Goal: Task Accomplishment & Management: Complete application form

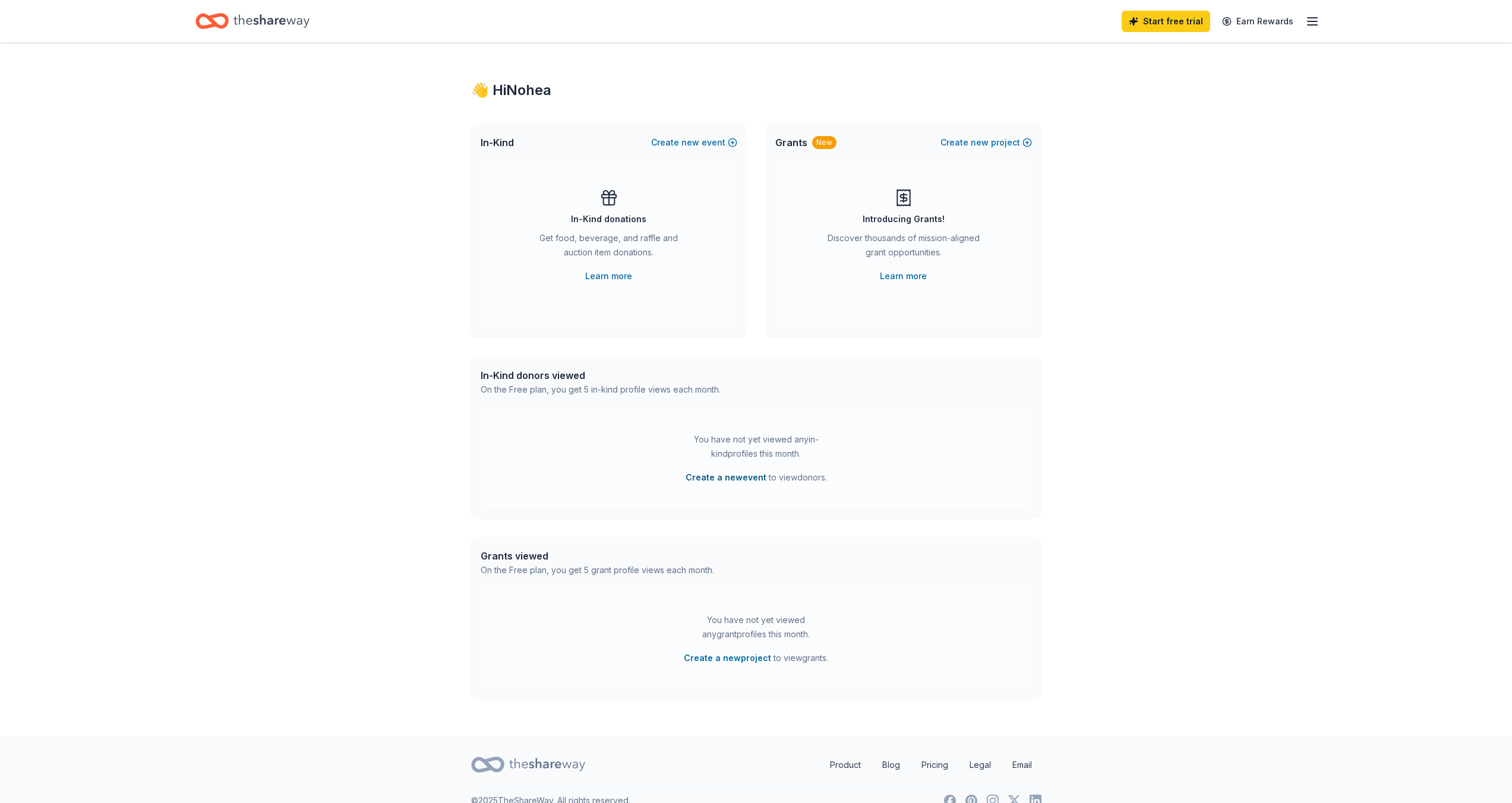
click at [736, 479] on button "Create a new event" at bounding box center [725, 478] width 80 height 14
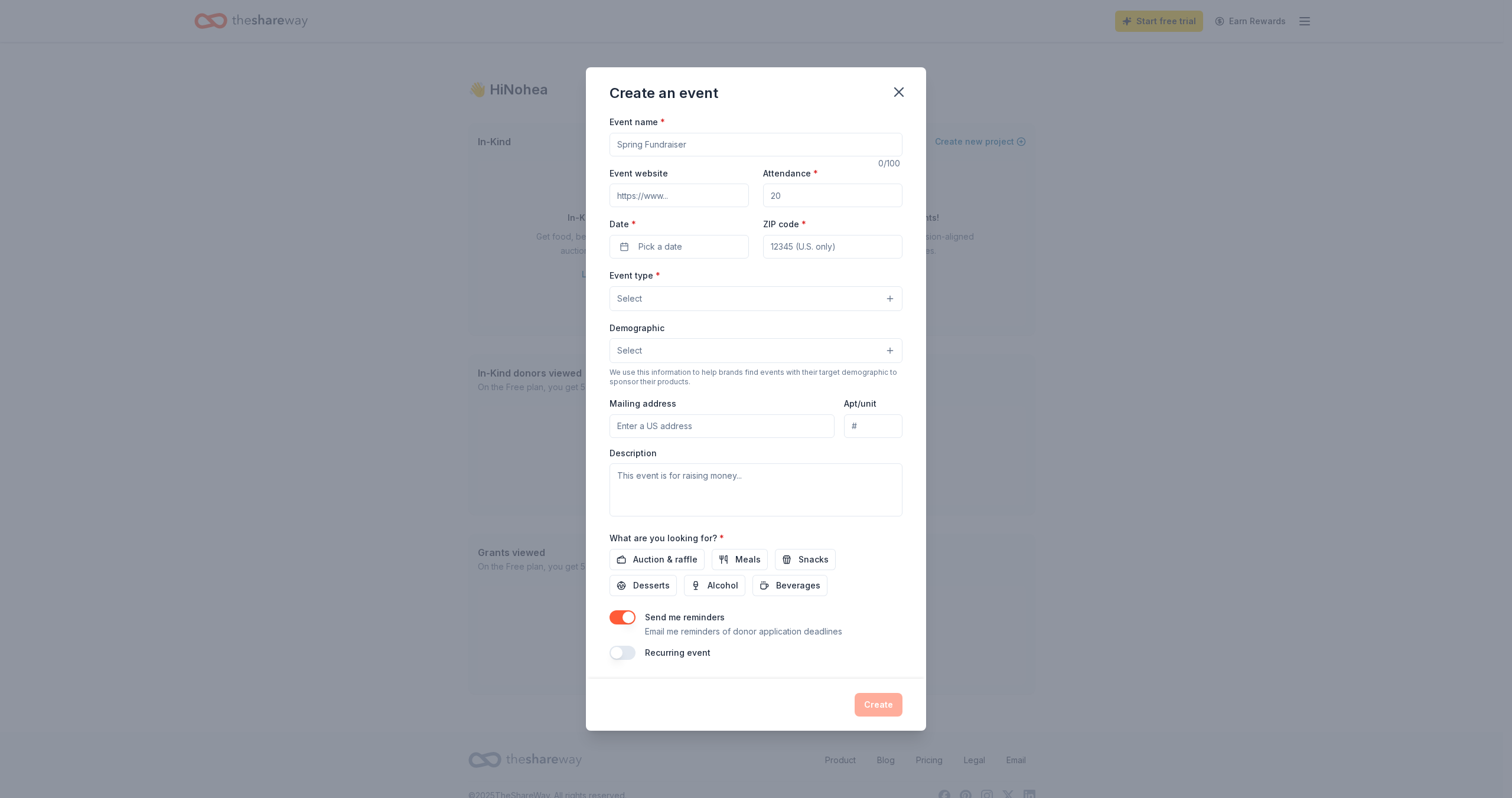
click at [657, 143] on input "Event name *" at bounding box center [756, 144] width 293 height 23
type input "Rainbow Youth Square PP Pride Festival 2026"
type input "www.pikespeakpride.org"
type input "40000"
click at [722, 257] on button "Pick a date" at bounding box center [679, 246] width 139 height 23
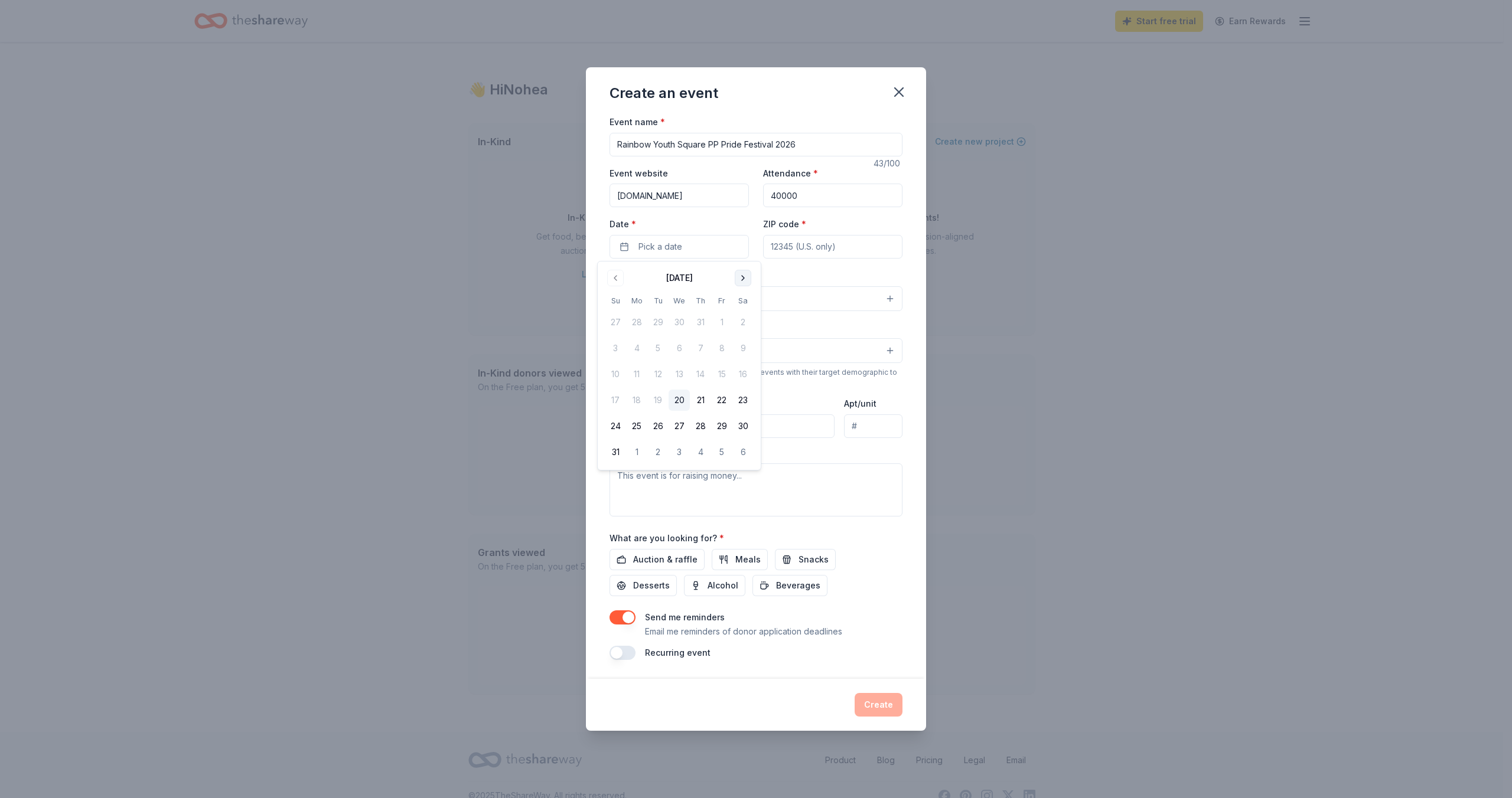
click at [738, 278] on button "Go to next month" at bounding box center [742, 278] width 16 height 16
click at [738, 279] on button "Go to next month" at bounding box center [742, 278] width 16 height 16
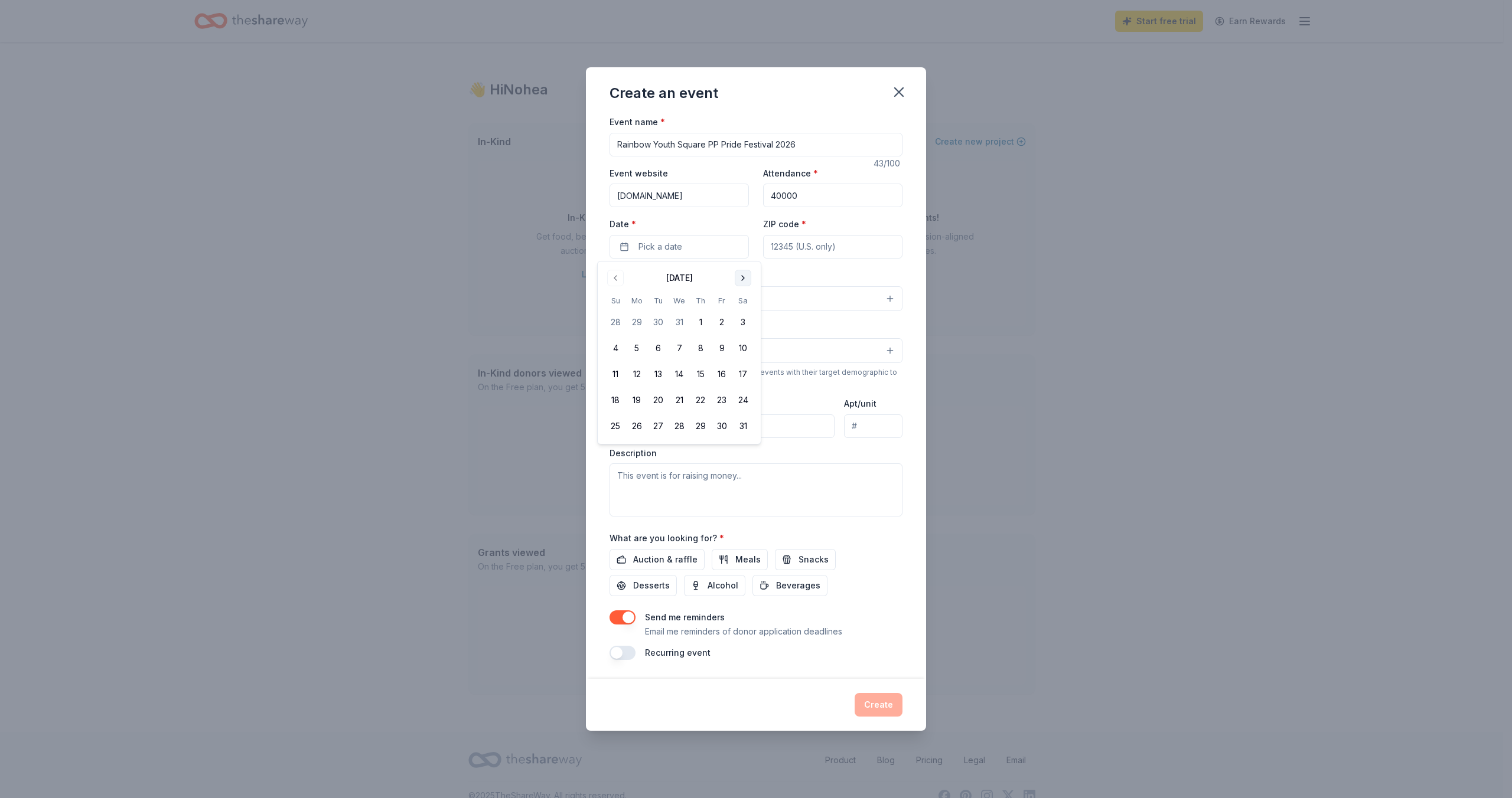
click at [738, 279] on button "Go to next month" at bounding box center [742, 278] width 16 height 16
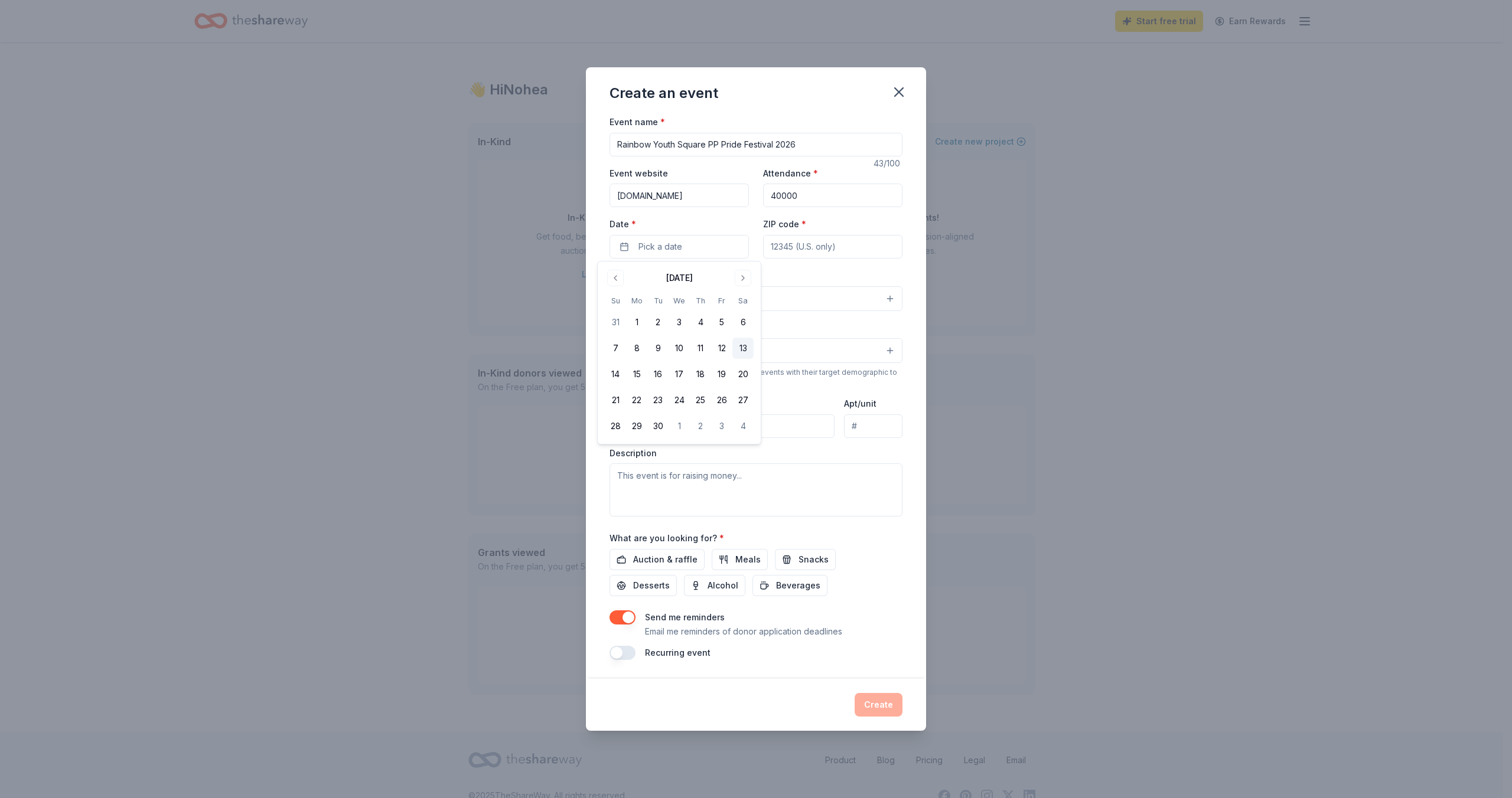
click at [740, 350] on button "13" at bounding box center [743, 348] width 22 height 21
click at [795, 252] on input "ZIP code *" at bounding box center [833, 246] width 139 height 23
type input "80910"
type input "1180 Cancun Court"
click at [706, 292] on button "Select" at bounding box center [756, 298] width 293 height 25
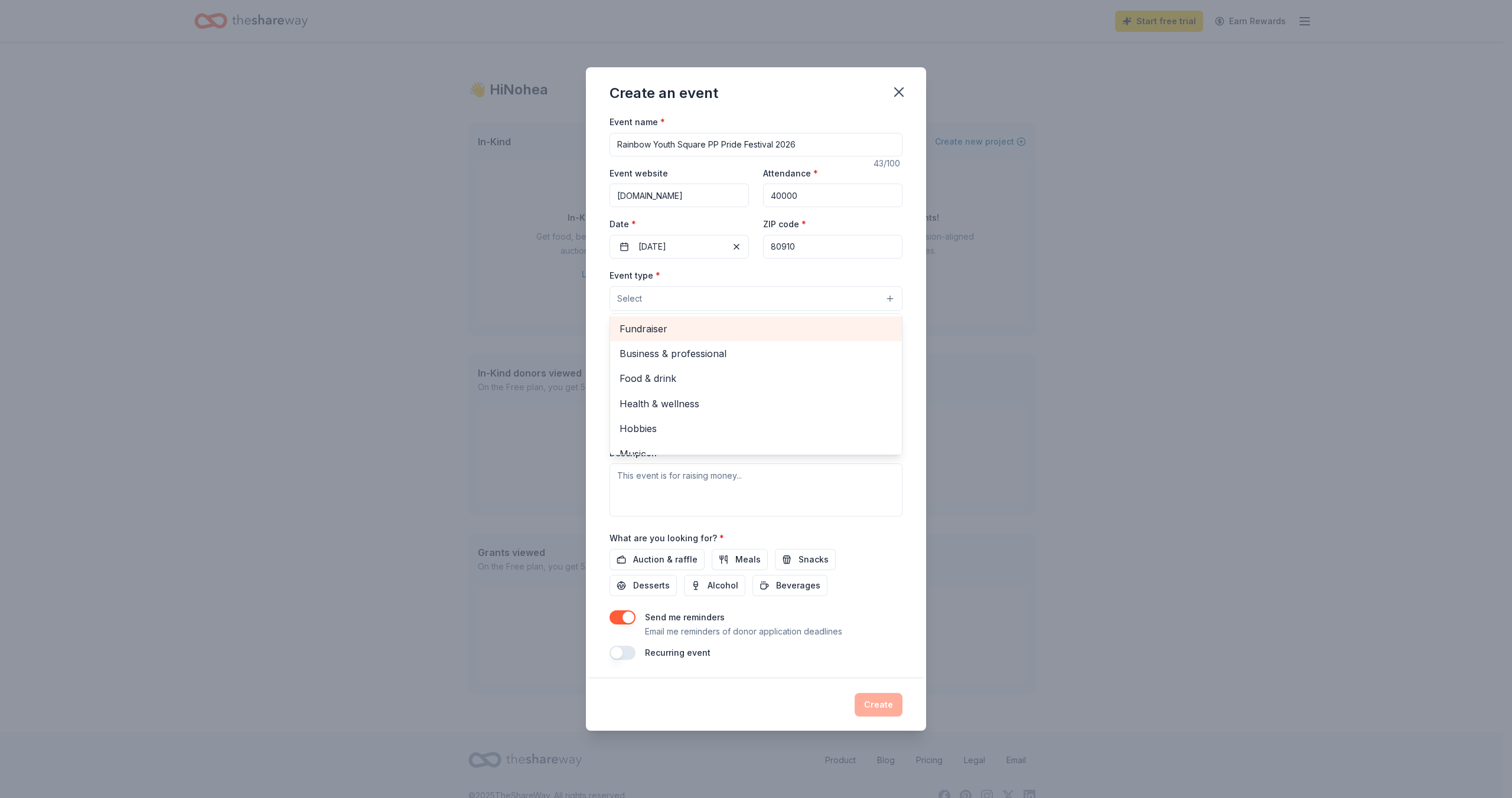
click at [669, 333] on span "Fundraiser" at bounding box center [755, 329] width 273 height 15
click at [667, 352] on span "Food & drink" at bounding box center [755, 354] width 273 height 15
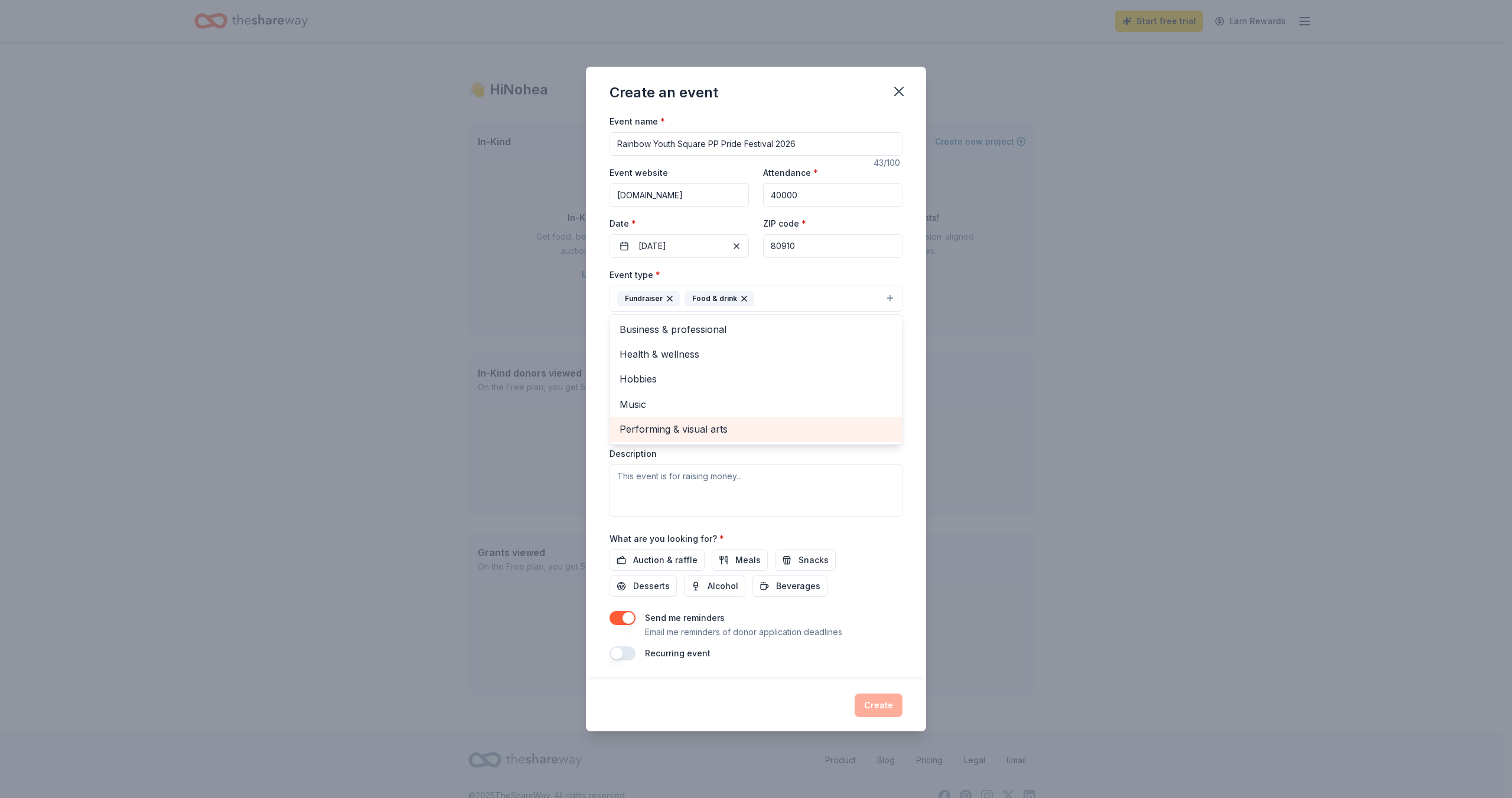
click at [668, 428] on span "Performing & visual arts" at bounding box center [755, 429] width 273 height 15
click at [892, 456] on div "Event type * Fundraiser Food & drink Performing & visual arts Business & profes…" at bounding box center [756, 392] width 293 height 249
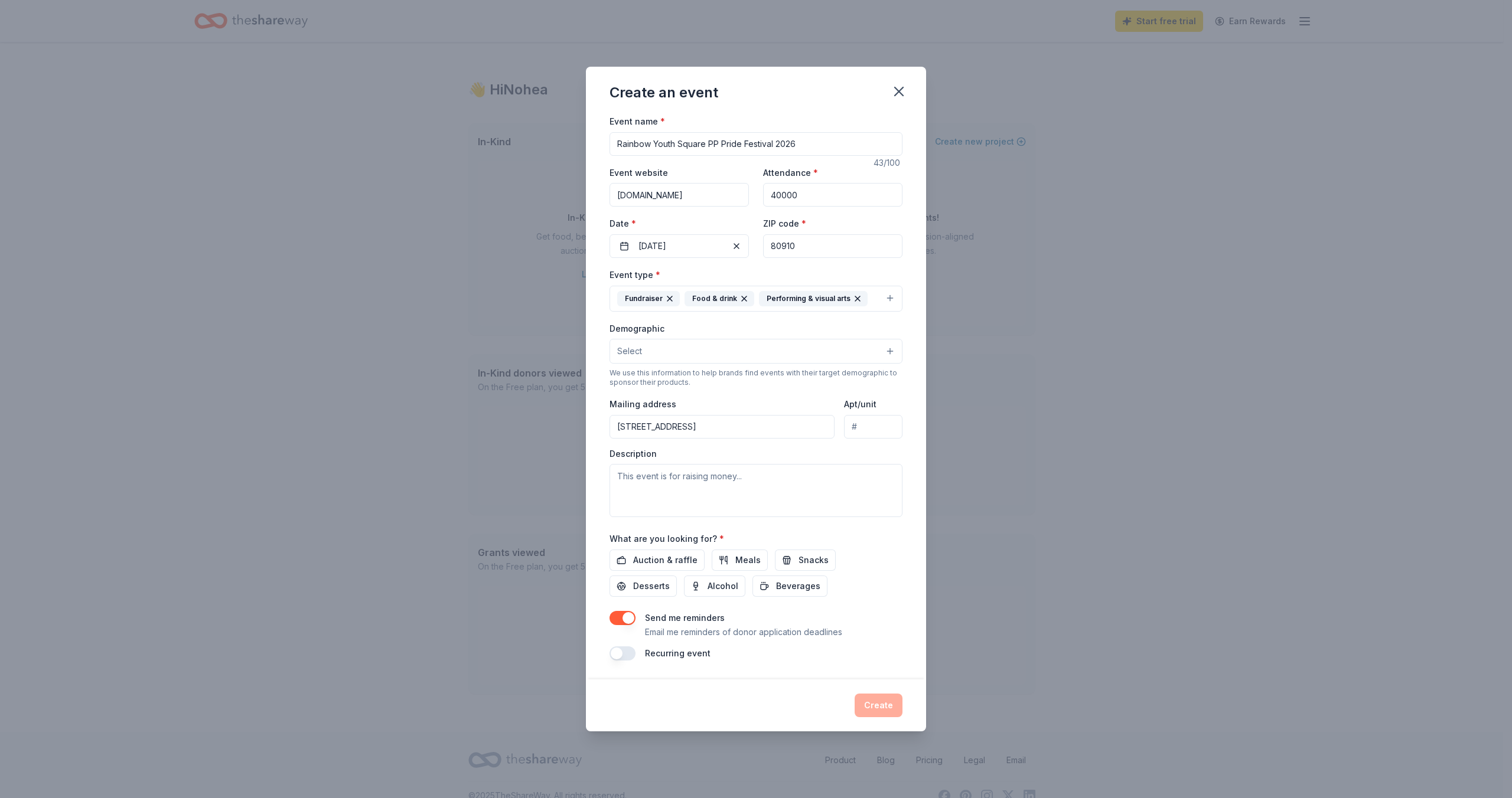
click at [673, 349] on button "Select" at bounding box center [756, 351] width 293 height 25
click at [664, 385] on span "All genders" at bounding box center [755, 382] width 273 height 15
click at [912, 505] on div "Event name * Rainbow Youth Square PP Pride Festival 2026 43 /100 Event website …" at bounding box center [756, 396] width 341 height 567
click at [667, 488] on textarea at bounding box center [756, 491] width 293 height 53
paste textarea "Mission Pikes Peak Pride advocates for full civil and social equity by celebrat…"
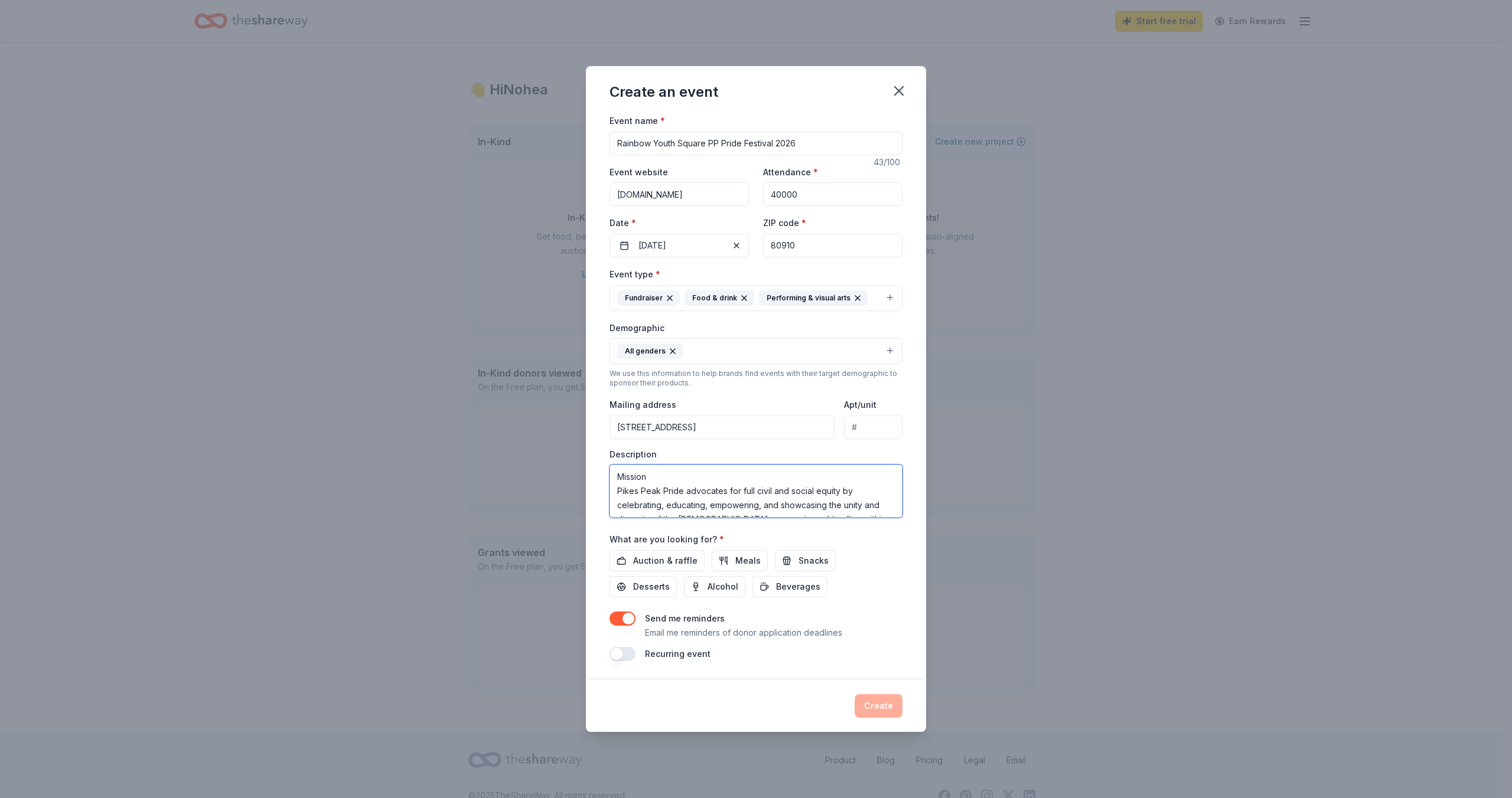
click at [667, 478] on textarea "Mission Pikes Peak Pride advocates for full civil and social equity by celebrat…" at bounding box center [756, 491] width 293 height 53
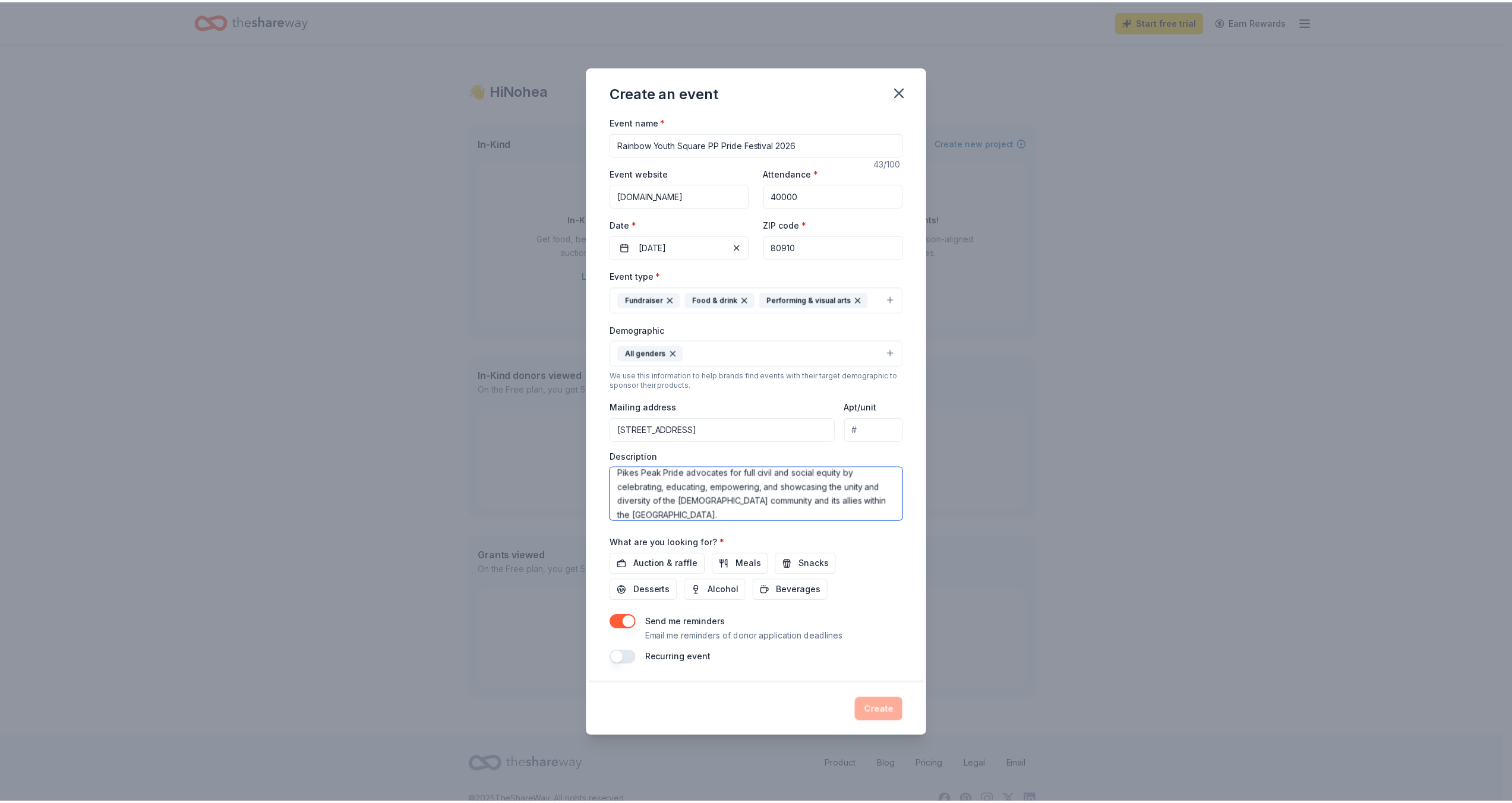
scroll to position [29, 0]
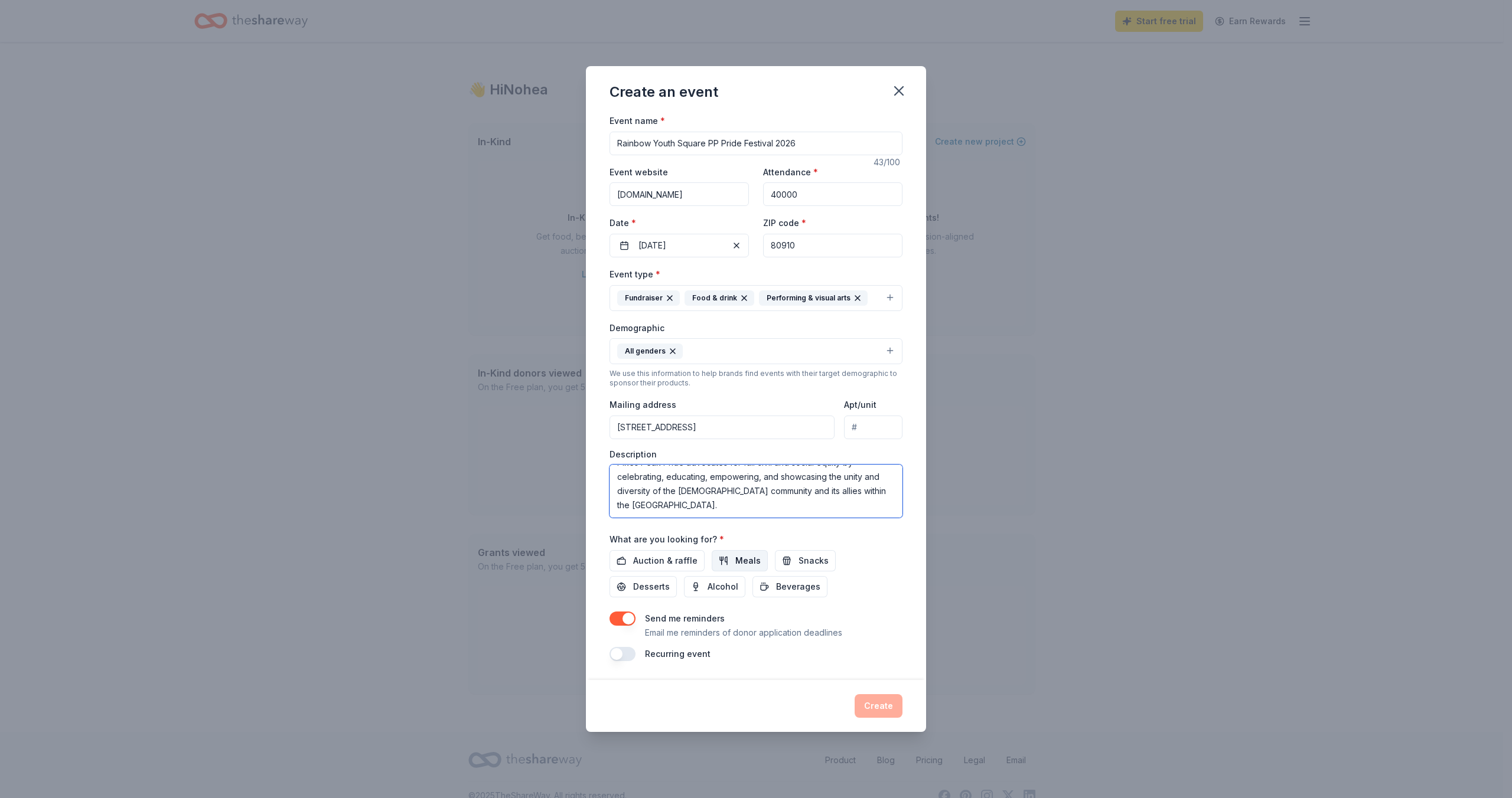
type textarea "Mission Pikes Peak Pride advocates for full civil and social equity by celebrat…"
click at [735, 560] on span "Meals" at bounding box center [748, 561] width 26 height 14
click at [802, 561] on span "Snacks" at bounding box center [813, 561] width 30 height 14
click at [708, 587] on span "Alcohol" at bounding box center [723, 586] width 31 height 14
click at [776, 589] on span "Beverages" at bounding box center [798, 586] width 45 height 14
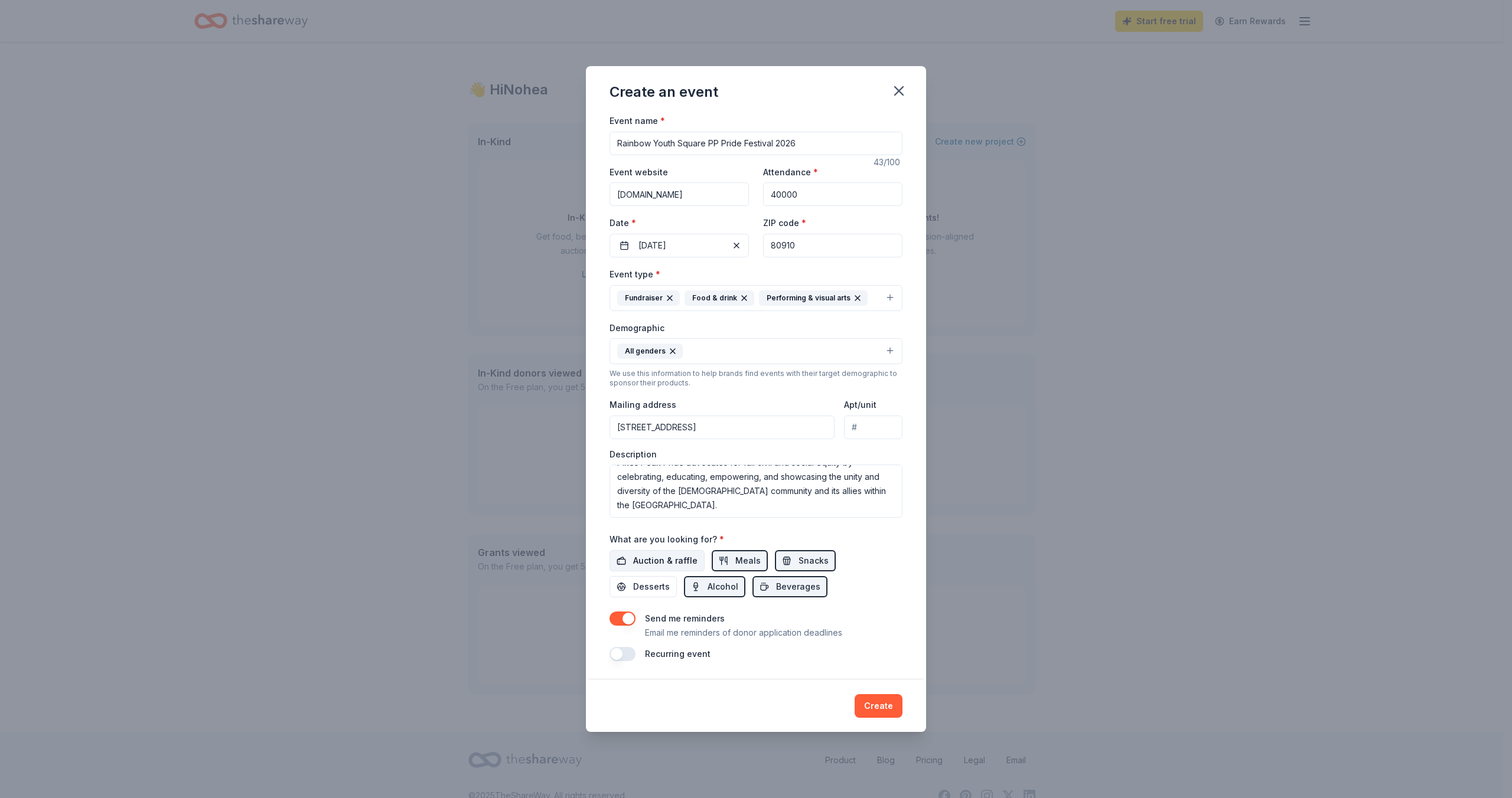
click at [681, 562] on span "Auction & raffle" at bounding box center [665, 561] width 65 height 14
click at [878, 708] on button "Create" at bounding box center [879, 706] width 48 height 23
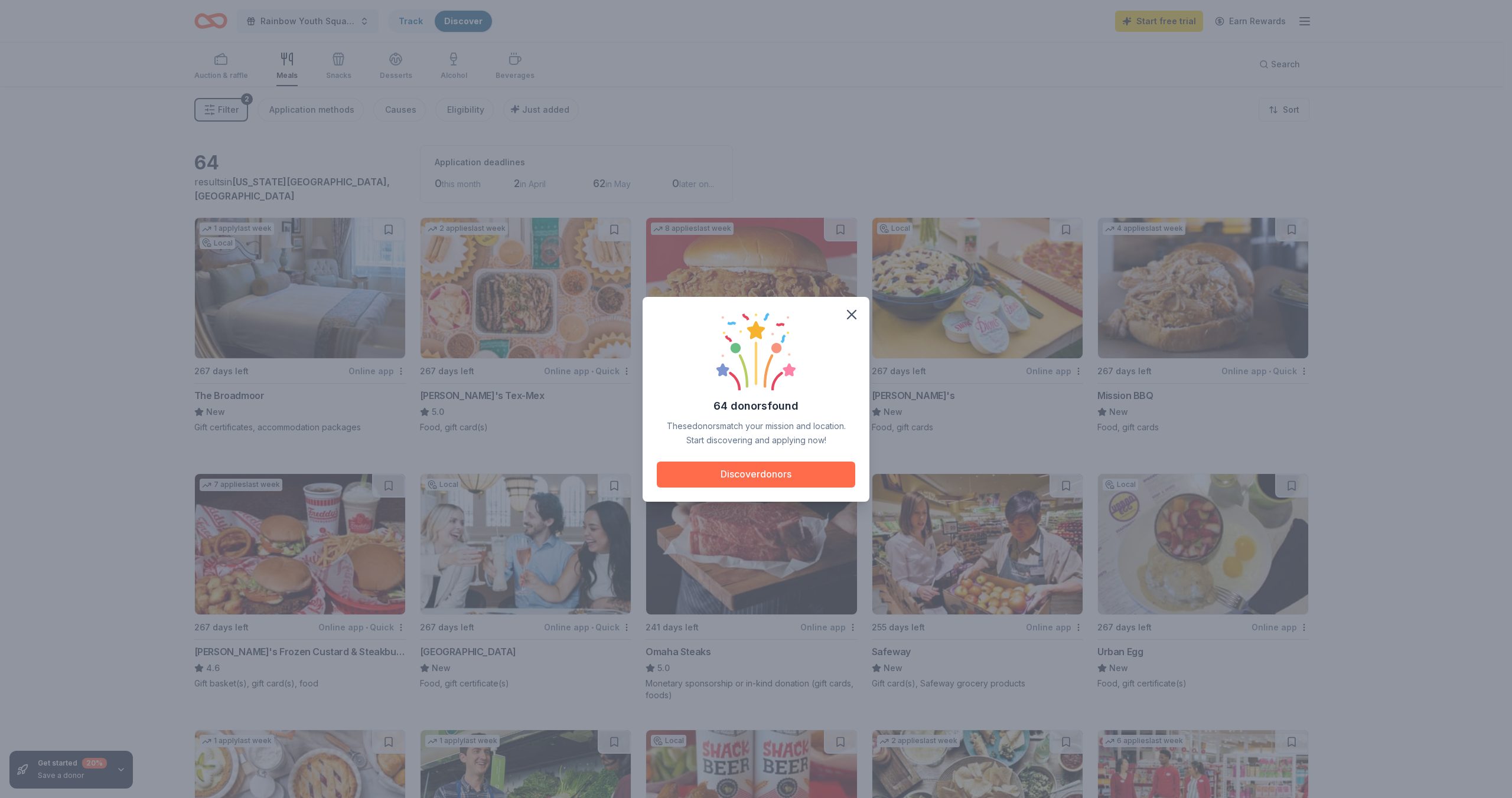
click at [778, 479] on button "Discover donors" at bounding box center [756, 475] width 199 height 26
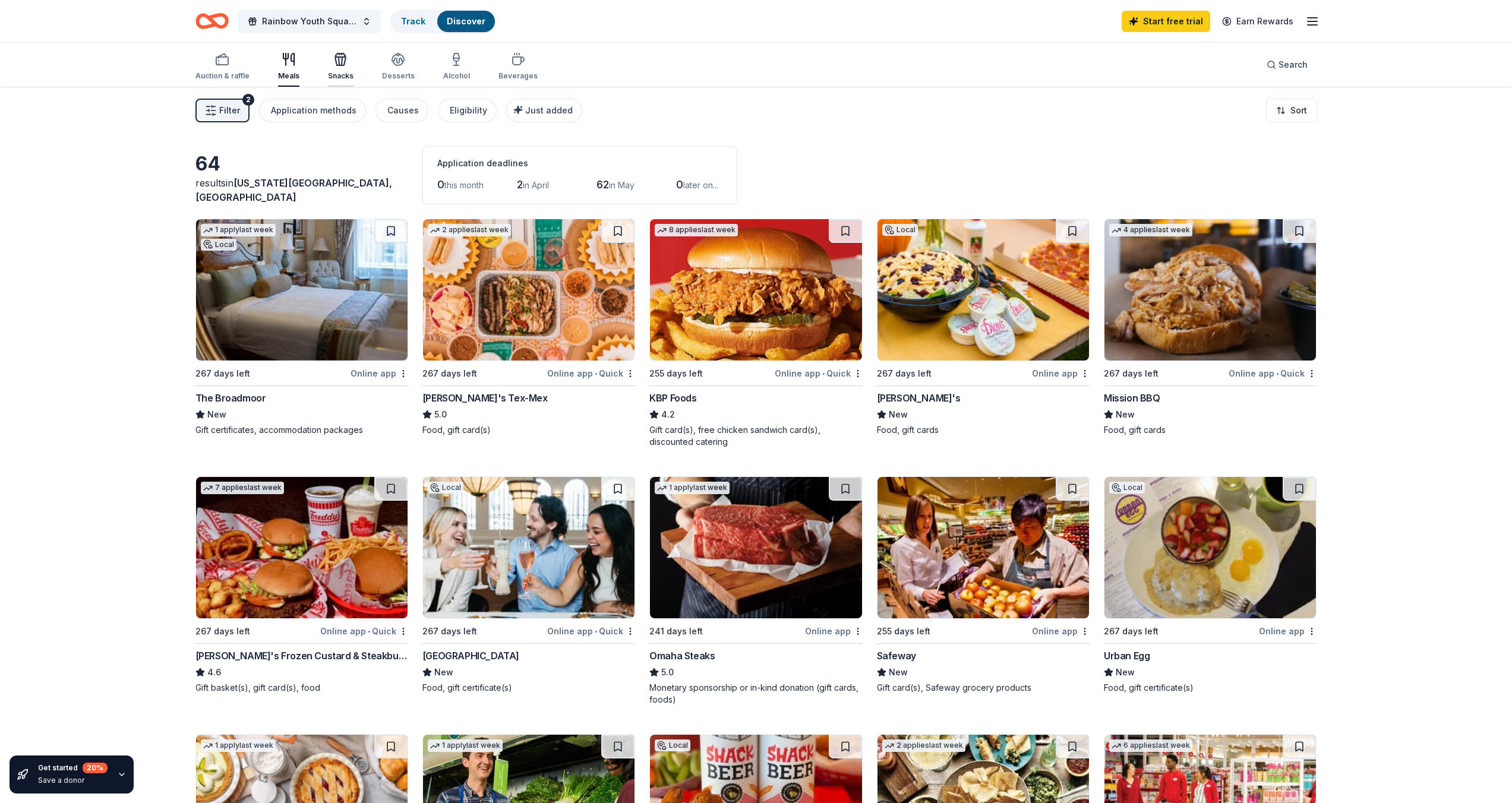
click at [335, 67] on div "Snacks" at bounding box center [341, 66] width 26 height 29
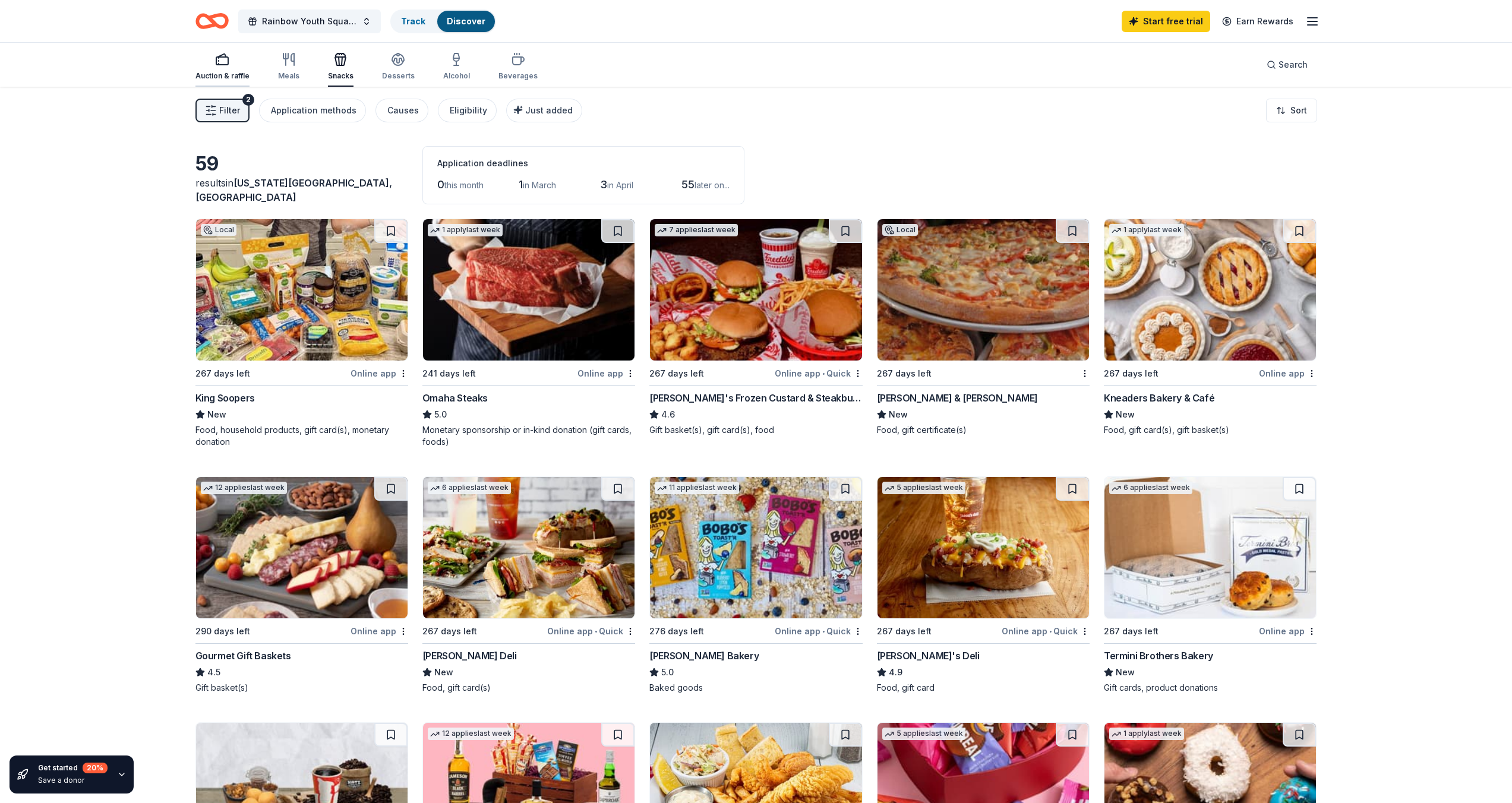
click at [221, 77] on div "Auction & raffle" at bounding box center [222, 75] width 54 height 10
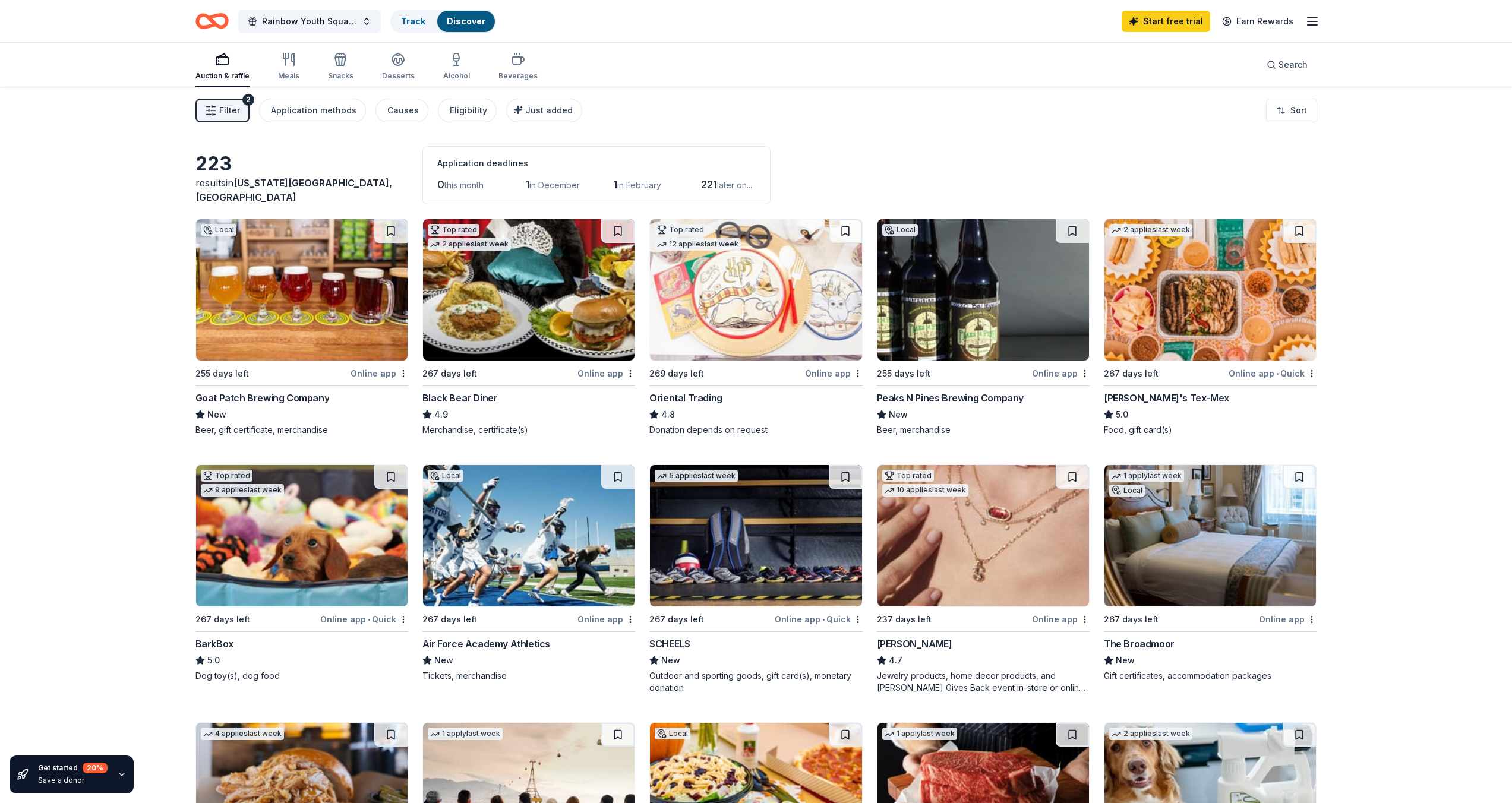
click at [695, 395] on div "Oriental Trading" at bounding box center [686, 398] width 73 height 14
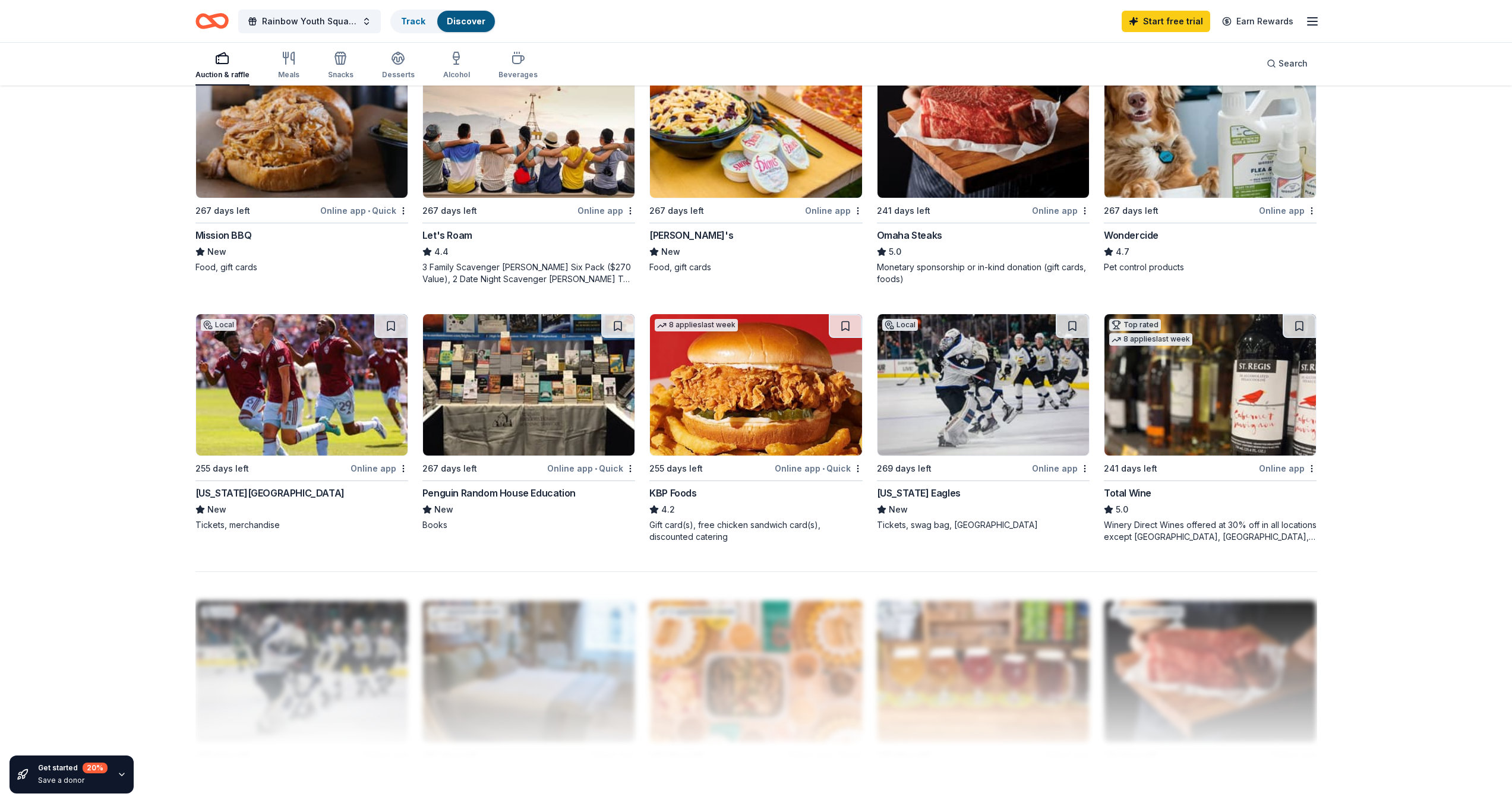
scroll to position [665, 0]
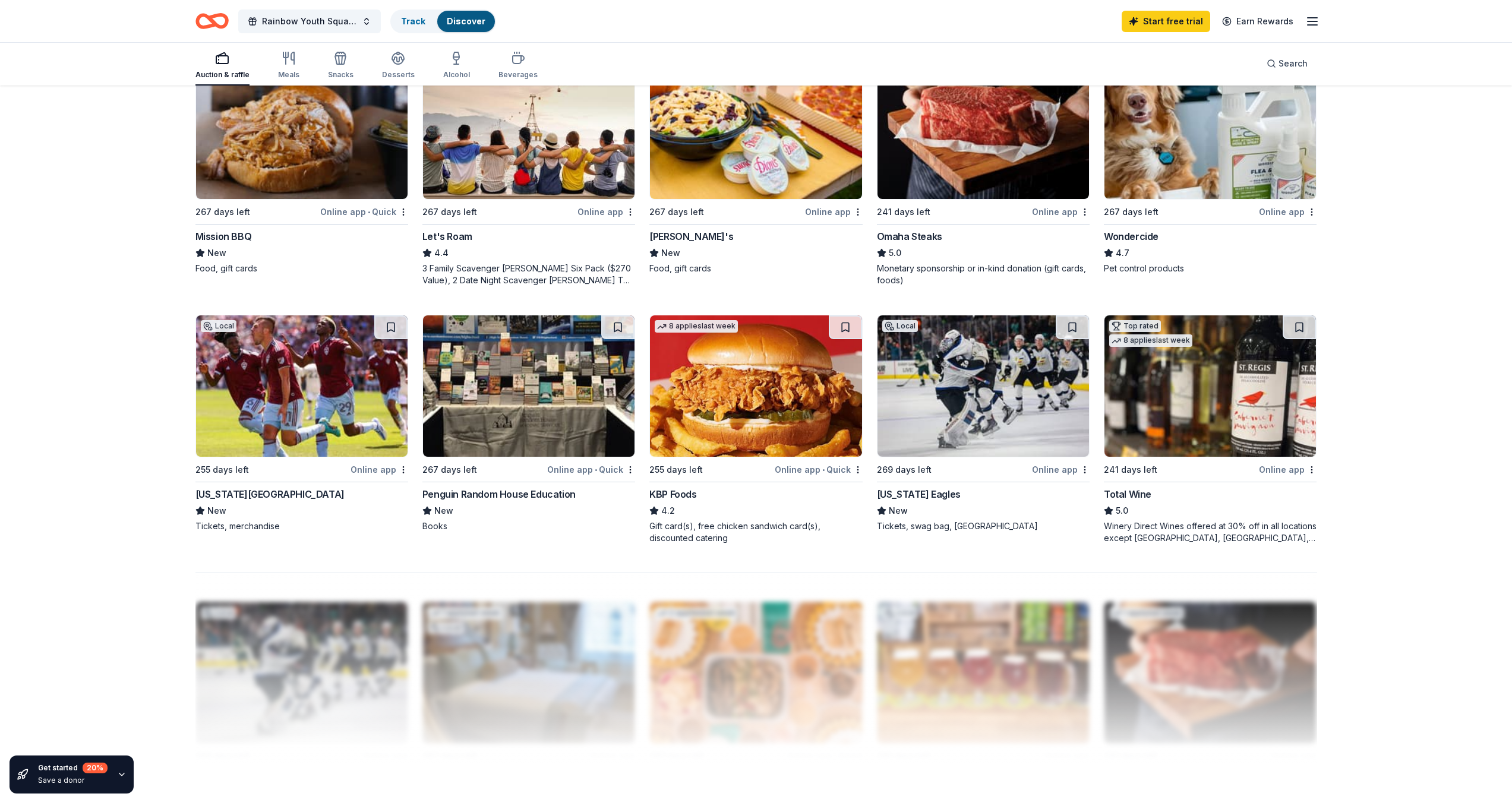
click at [495, 497] on div "Penguin Random House Education" at bounding box center [498, 494] width 153 height 14
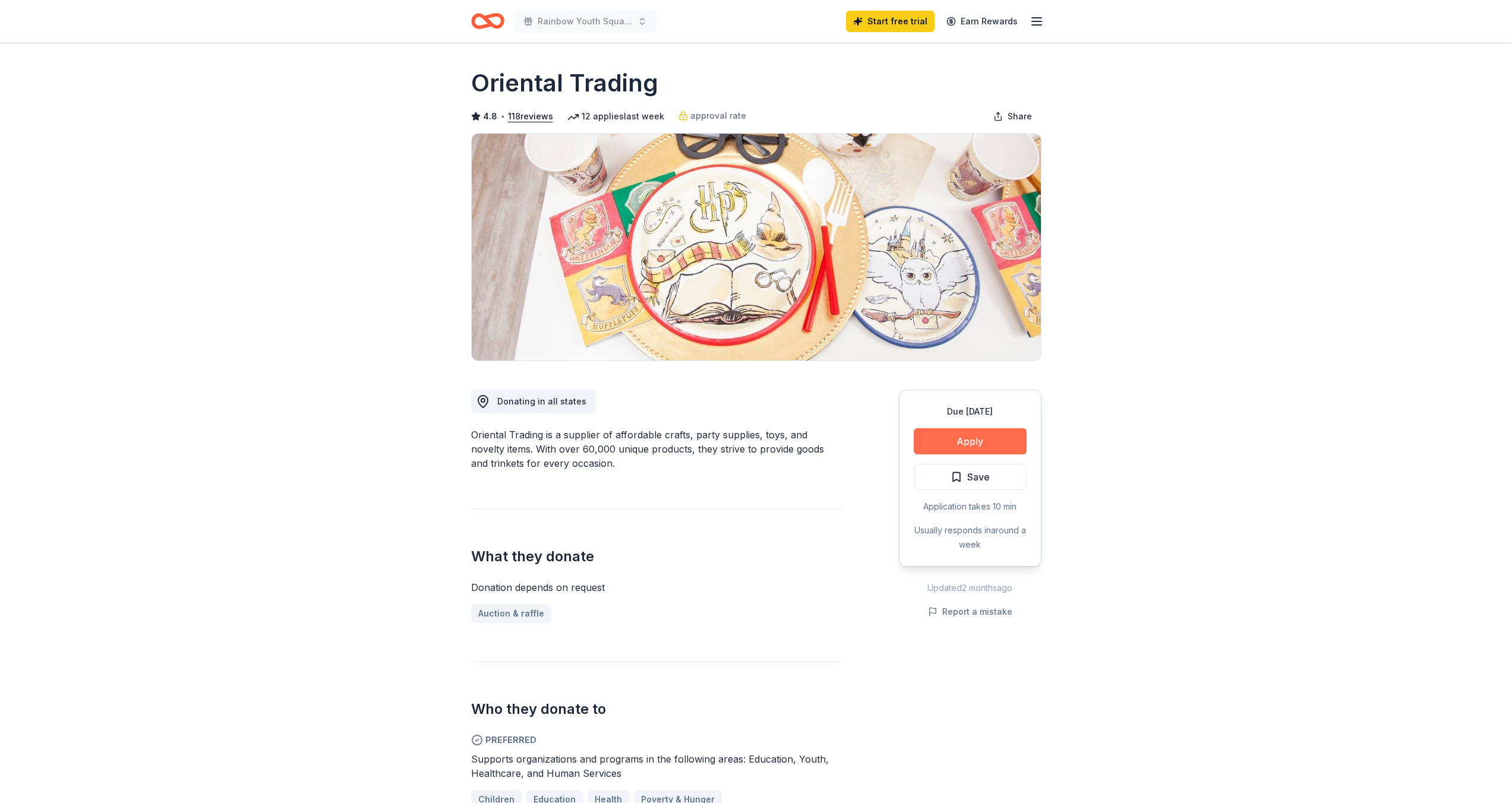
click at [974, 437] on button "Apply" at bounding box center [970, 441] width 112 height 26
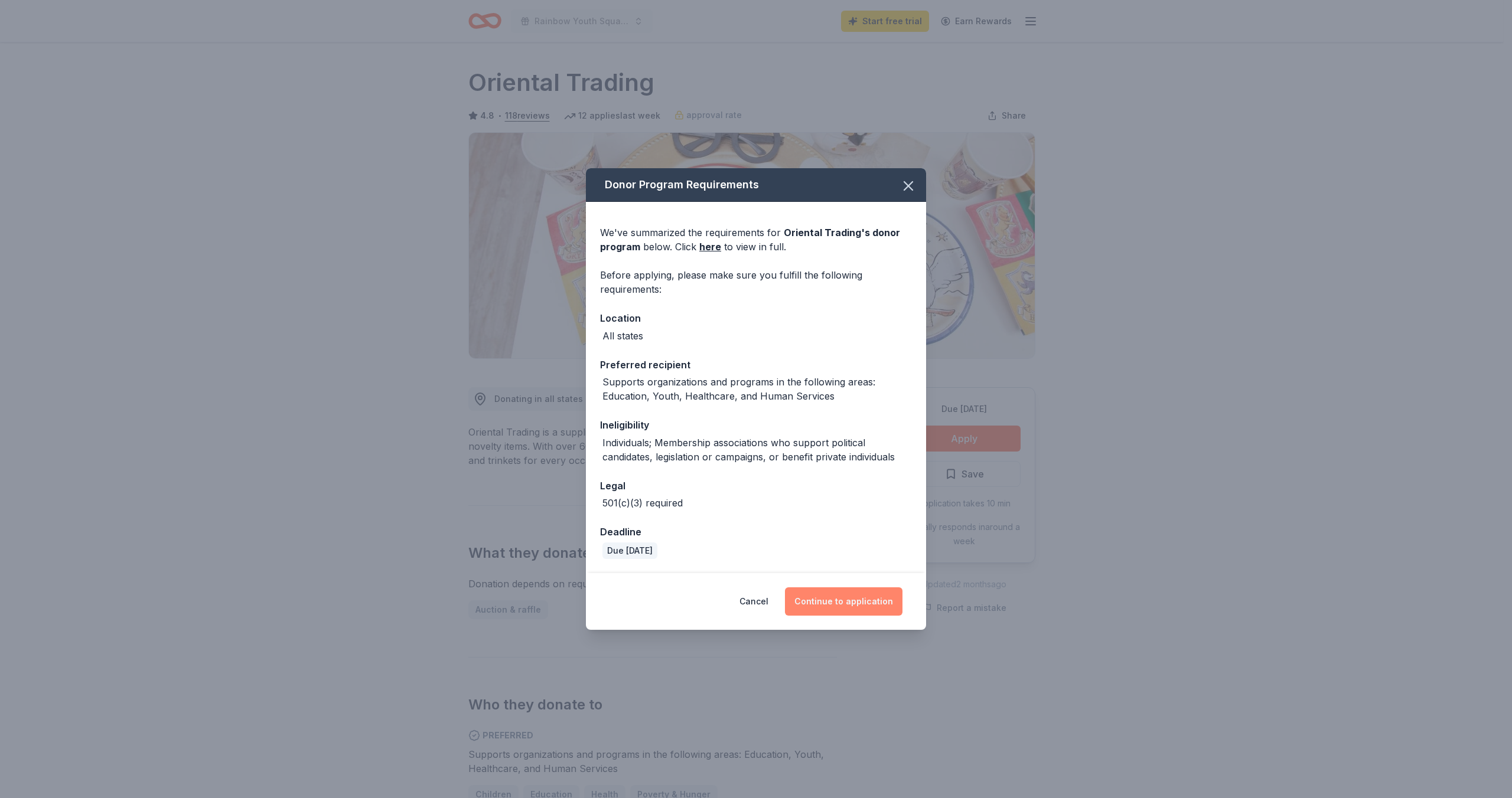
click at [845, 610] on button "Continue to application" at bounding box center [844, 601] width 118 height 28
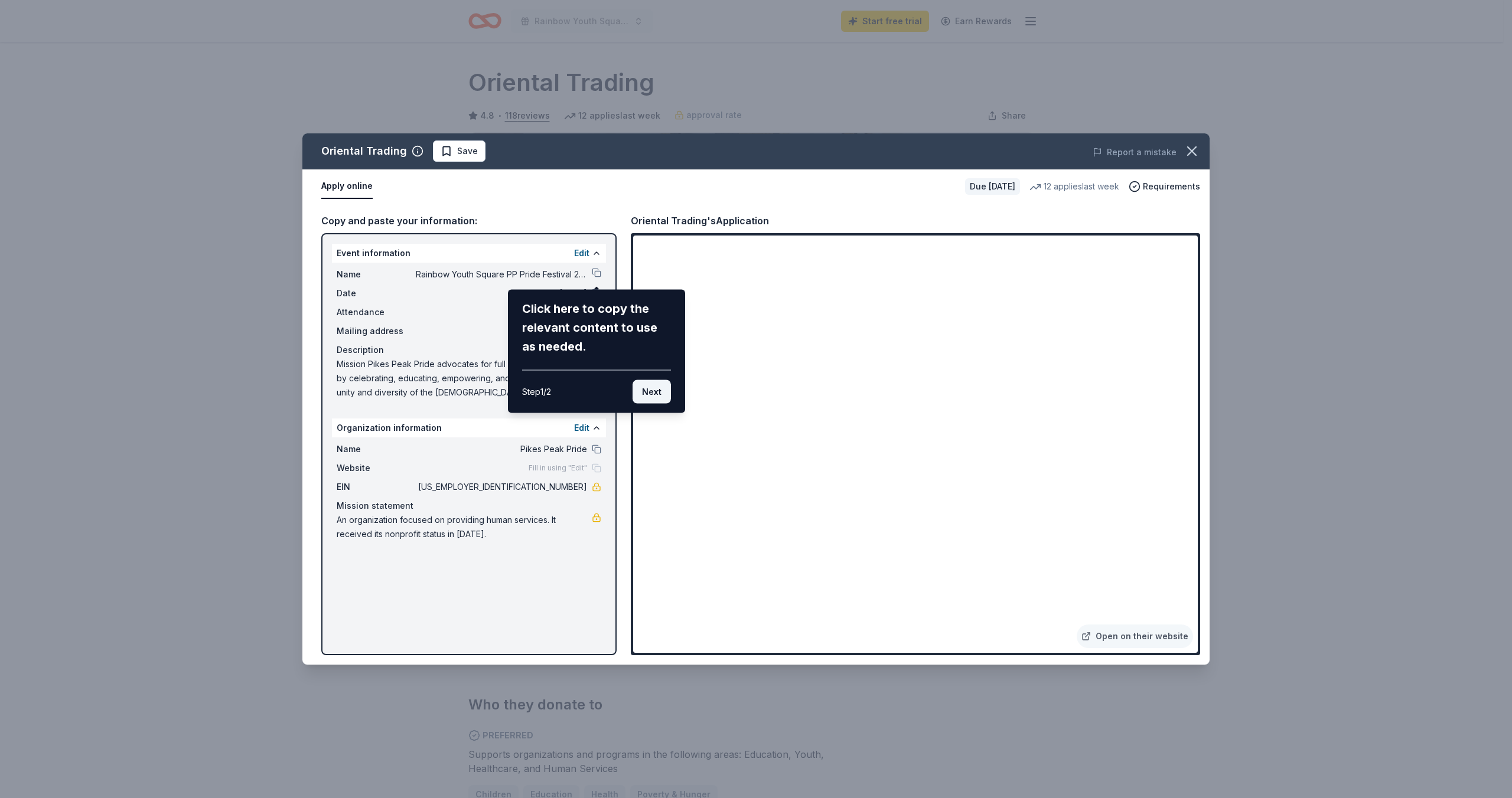
click at [648, 392] on button "Next" at bounding box center [651, 391] width 39 height 23
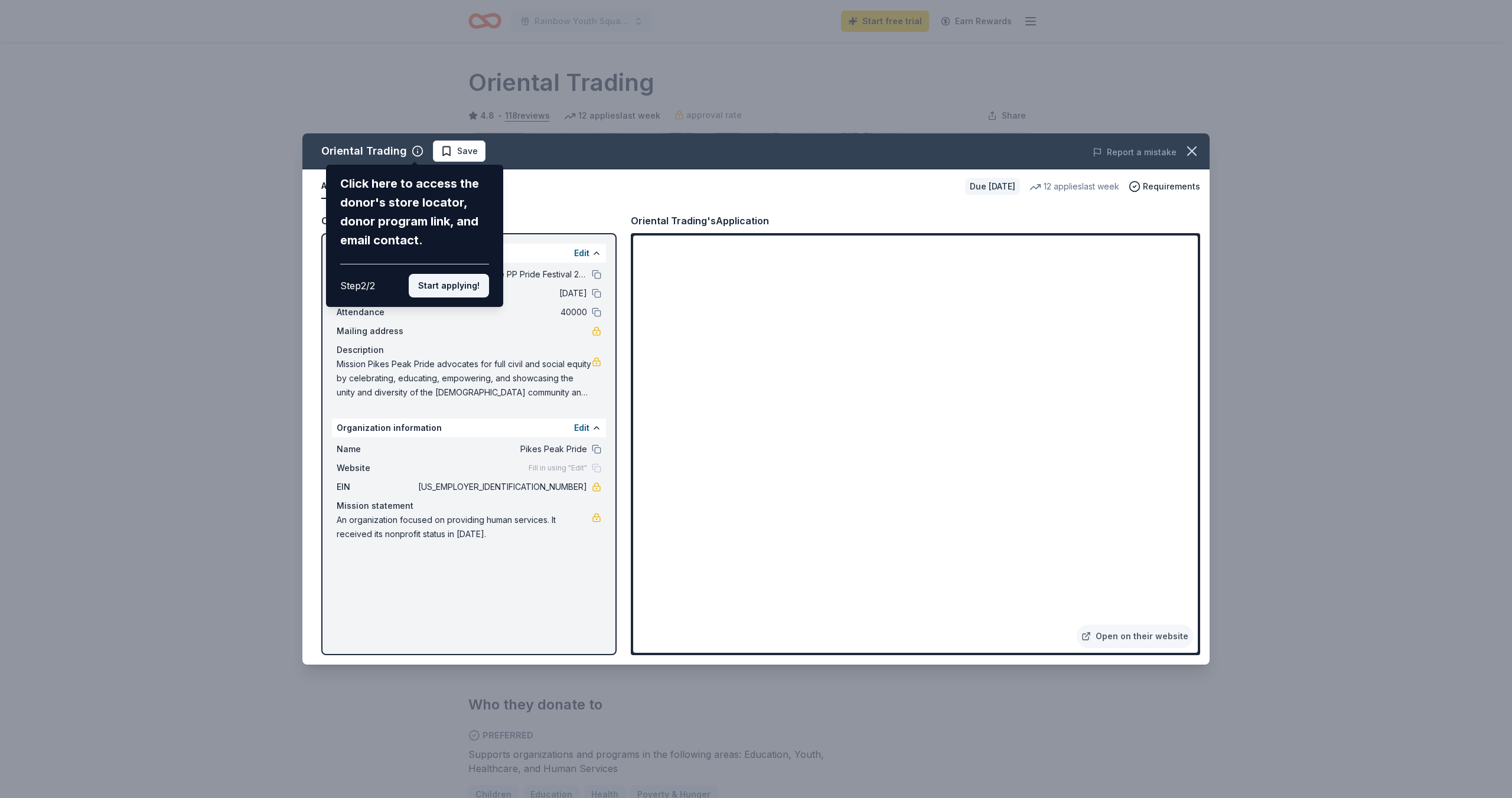
click at [453, 292] on button "Start applying!" at bounding box center [448, 285] width 80 height 23
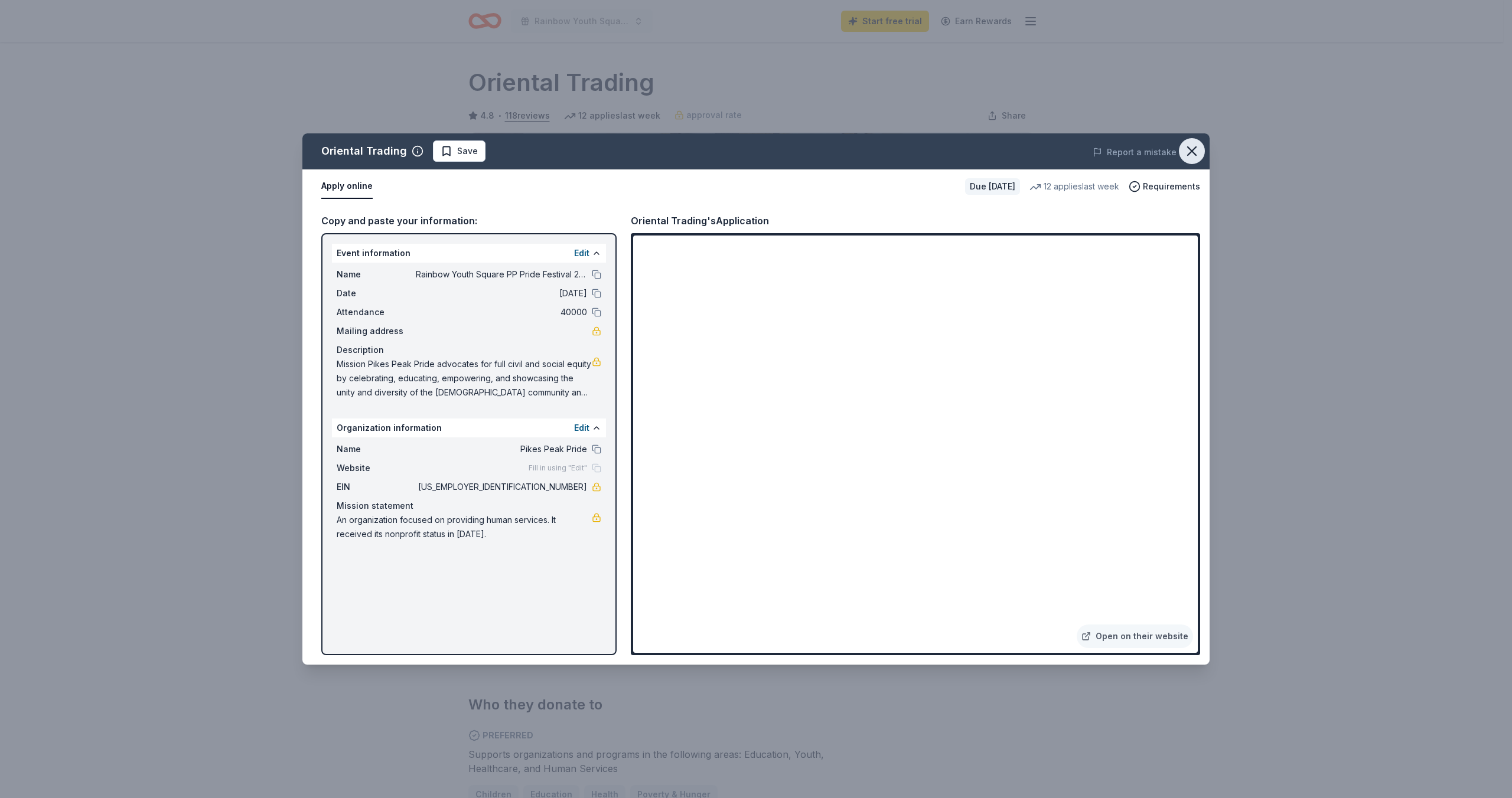
click at [1198, 150] on icon "button" at bounding box center [1191, 150] width 16 height 16
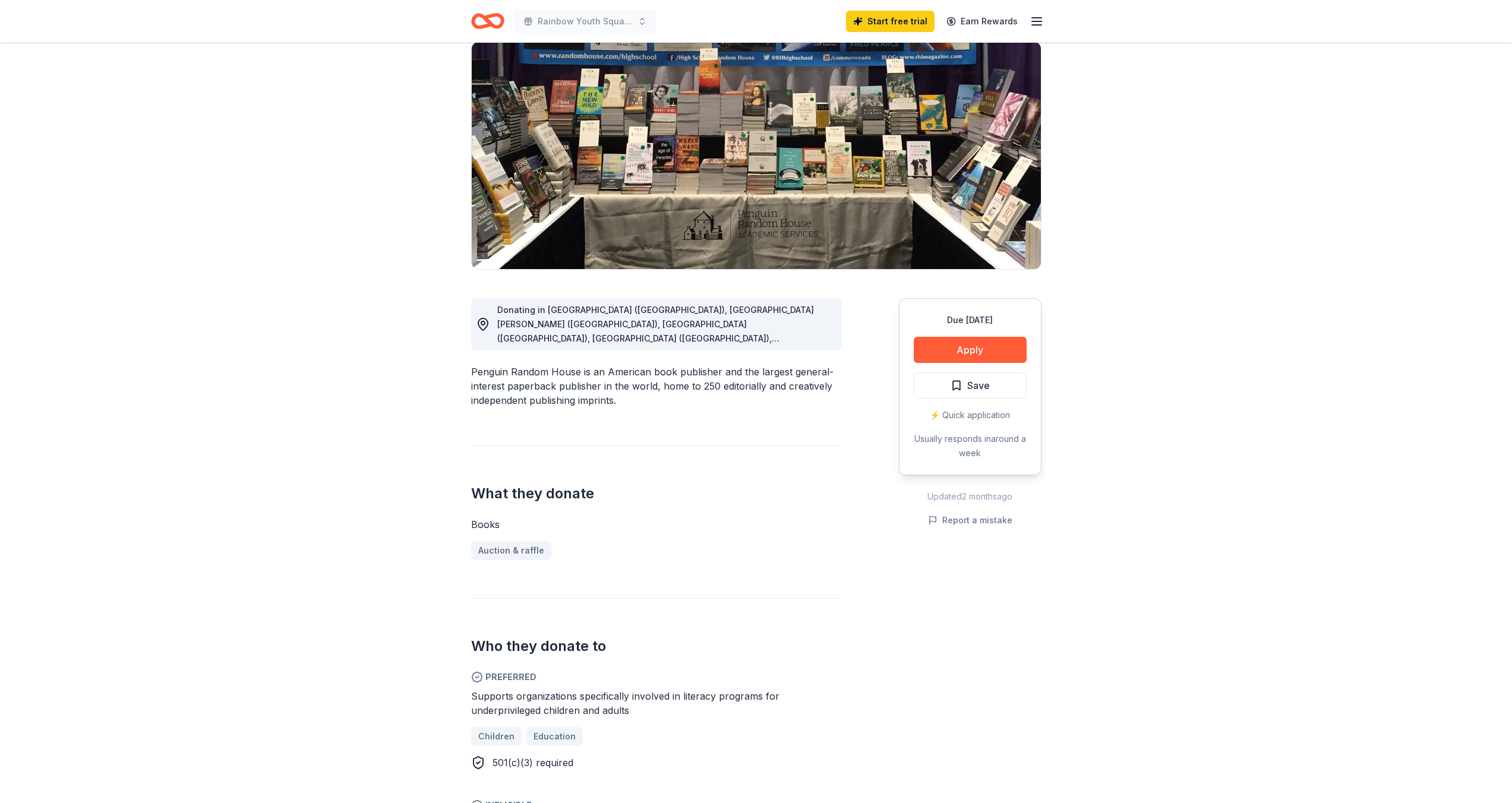
scroll to position [312, 0]
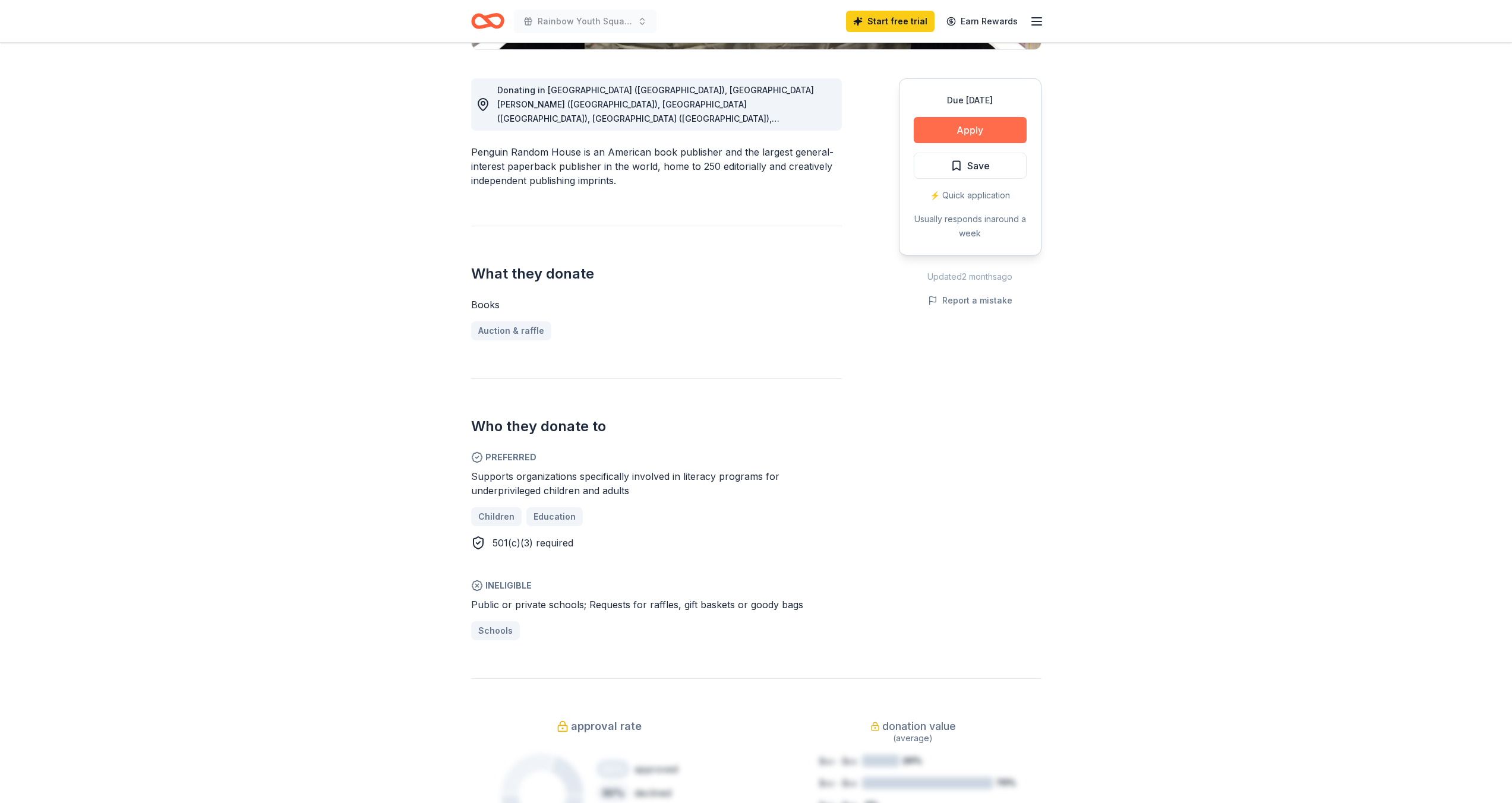
click at [943, 132] on button "Apply" at bounding box center [970, 130] width 112 height 26
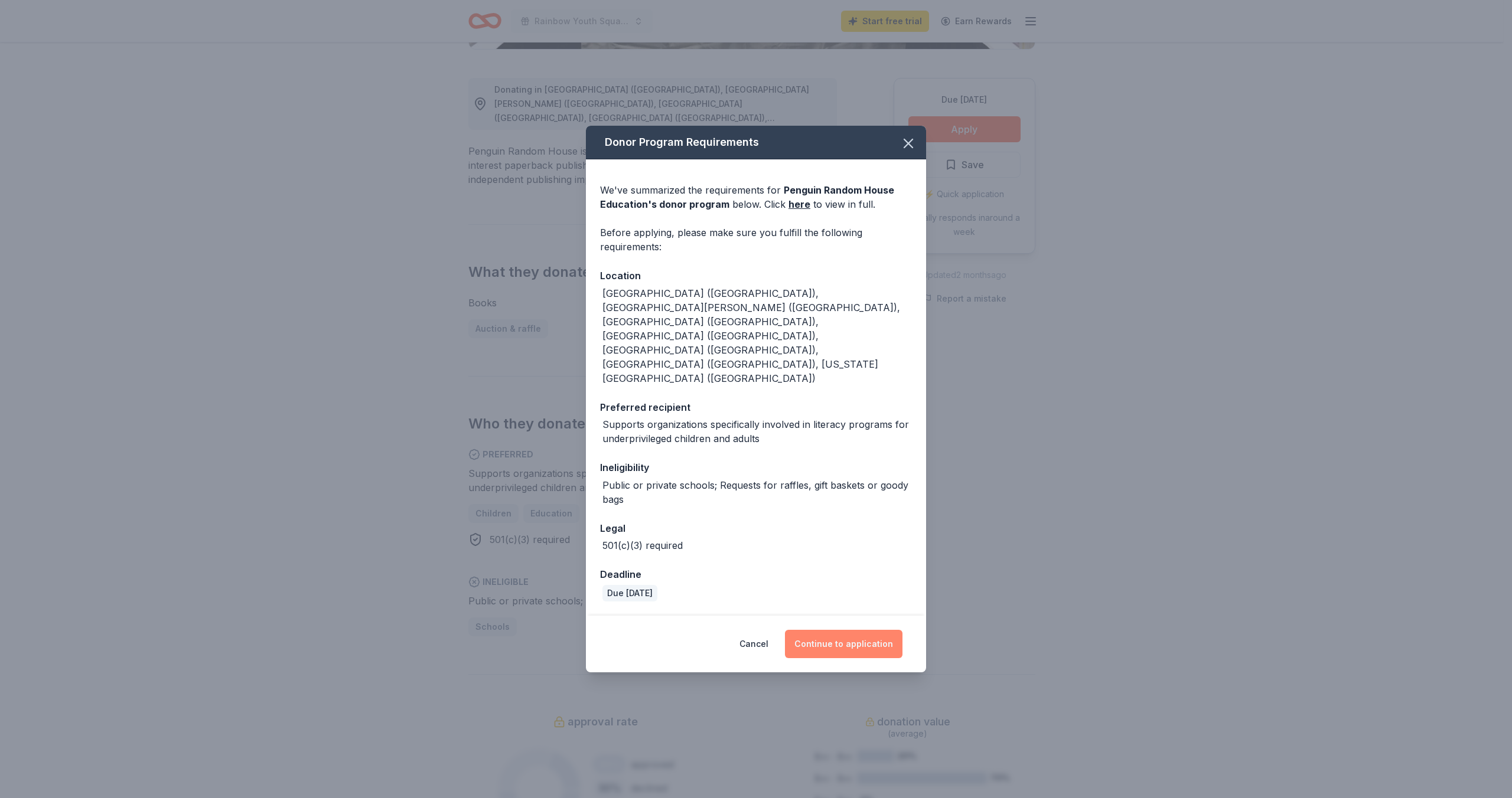
click at [830, 630] on button "Continue to application" at bounding box center [844, 644] width 118 height 28
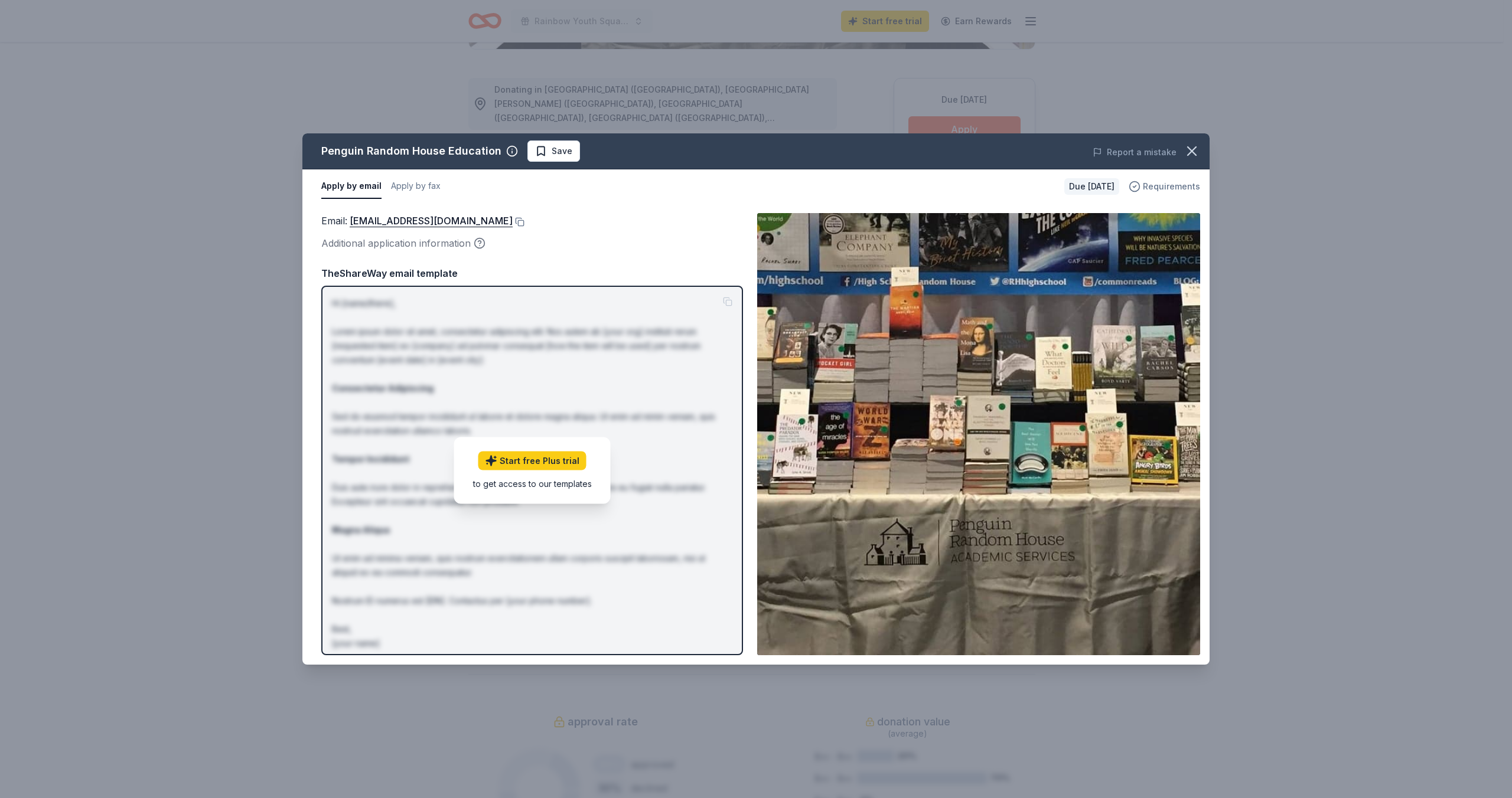
click at [1168, 183] on span "Requirements" at bounding box center [1171, 187] width 58 height 14
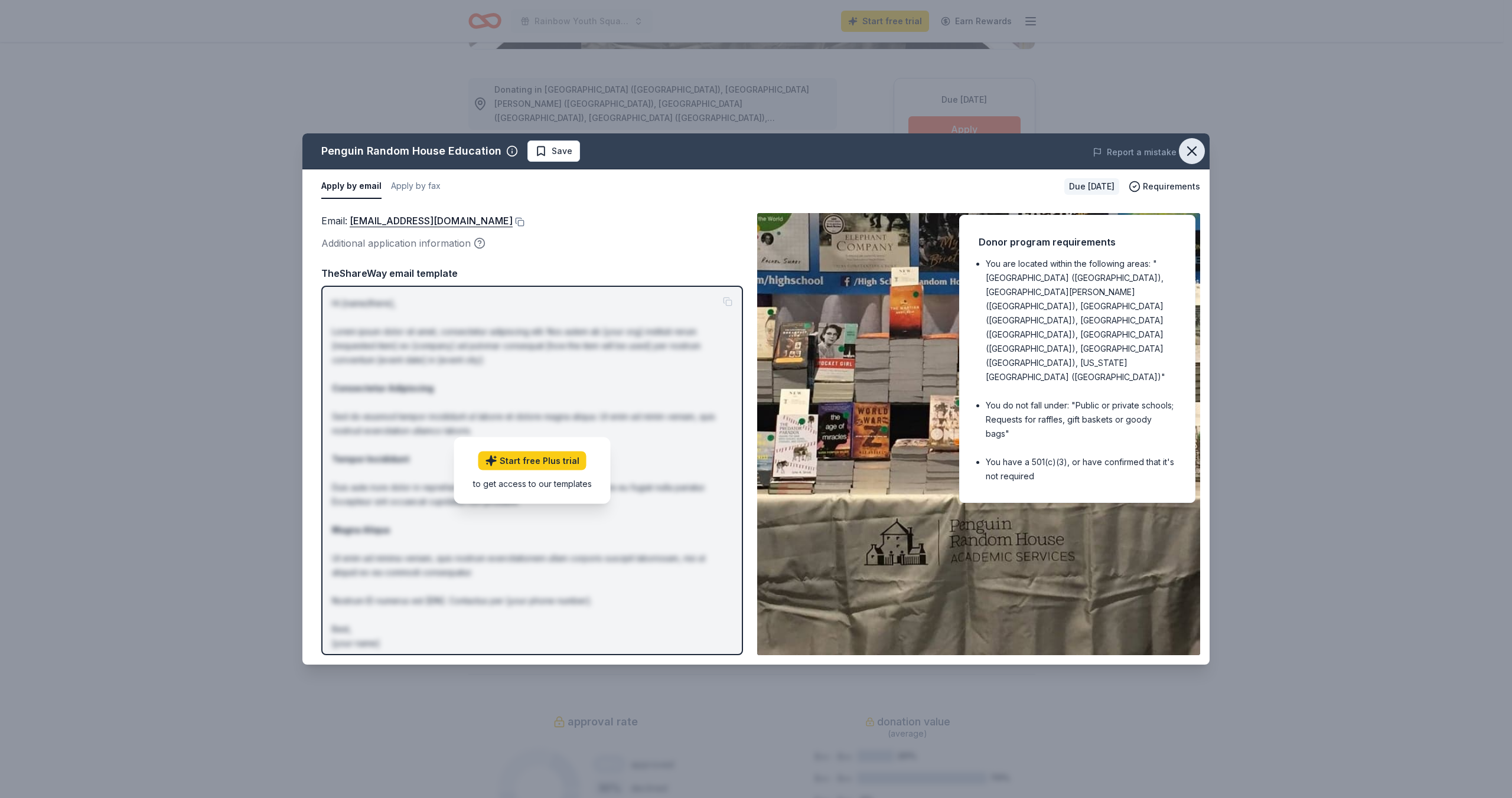
click at [1189, 157] on icon "button" at bounding box center [1191, 150] width 16 height 16
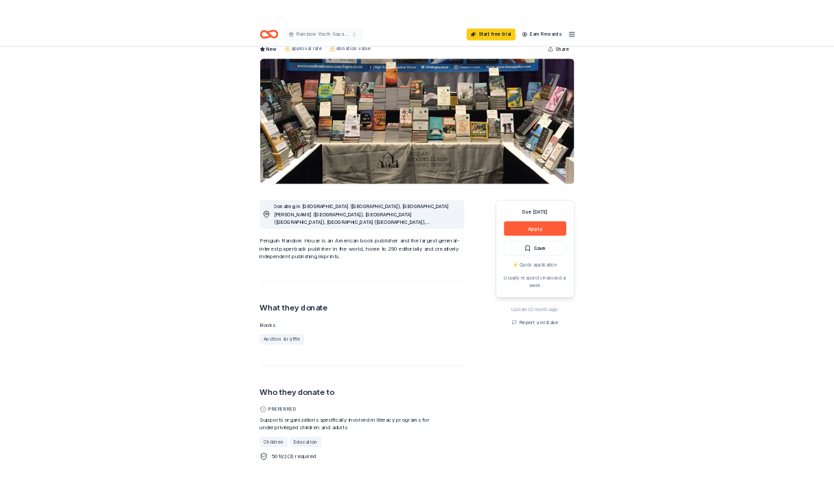
scroll to position [0, 0]
